Goal: Task Accomplishment & Management: Use online tool/utility

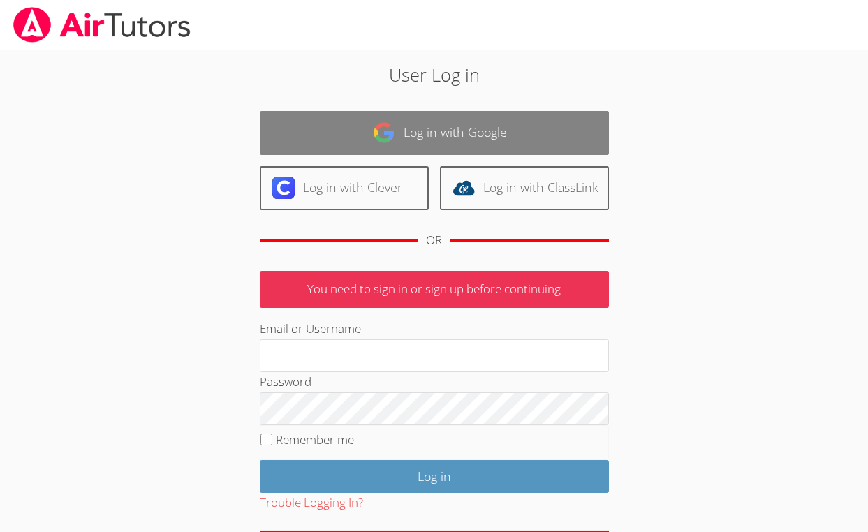
click at [396, 152] on link "Log in with Google" at bounding box center [434, 133] width 349 height 44
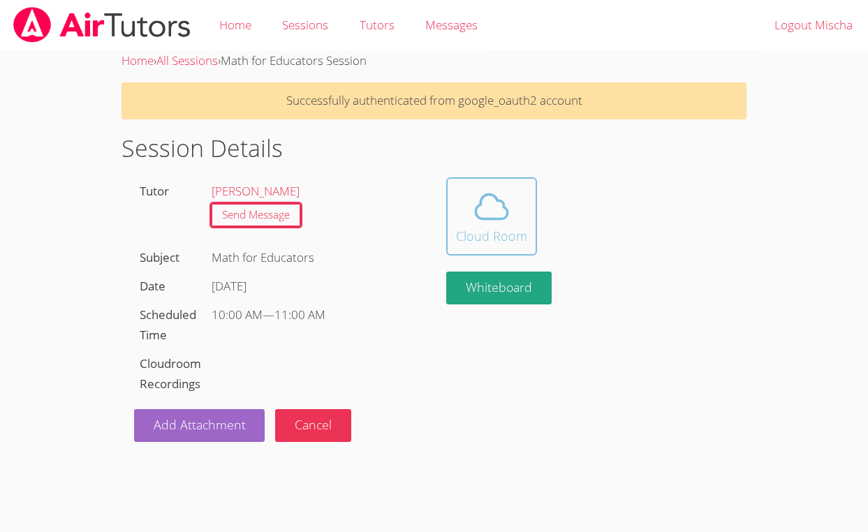
click at [514, 203] on span at bounding box center [491, 206] width 71 height 39
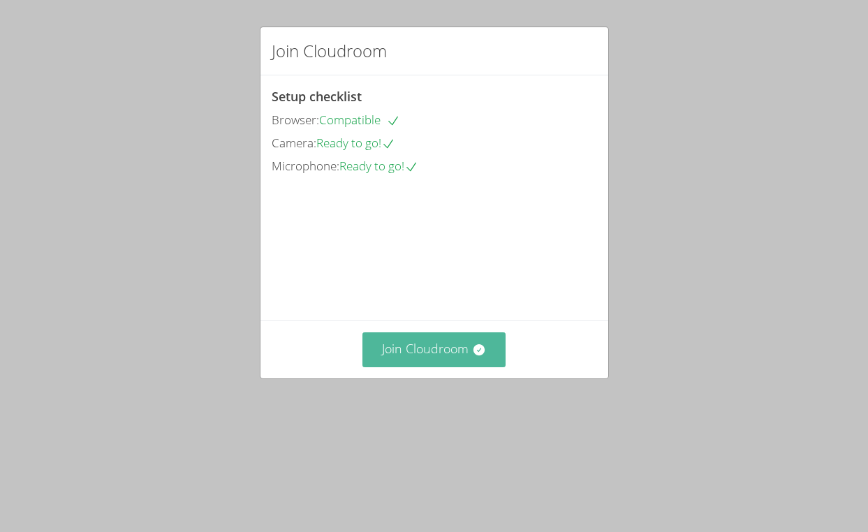
click at [459, 367] on button "Join Cloudroom" at bounding box center [433, 349] width 143 height 34
